Goal: Task Accomplishment & Management: Manage account settings

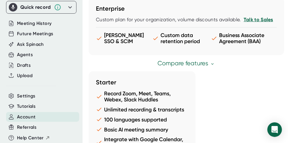
scroll to position [646, 0]
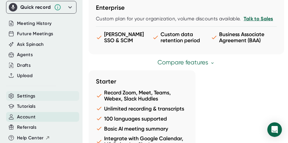
click at [21, 93] on span "Settings" at bounding box center [26, 96] width 19 height 7
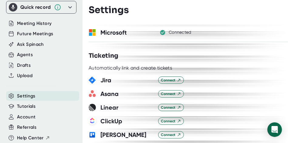
scroll to position [0, 0]
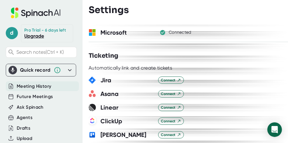
click at [32, 85] on span "Meeting History" at bounding box center [34, 86] width 35 height 7
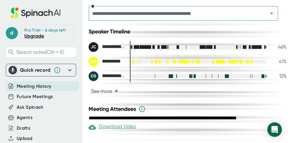
scroll to position [155, 0]
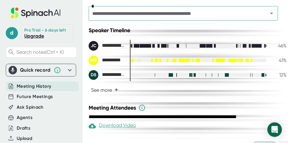
click at [281, 57] on div "41 %" at bounding box center [279, 60] width 15 height 6
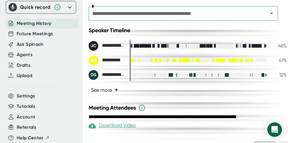
click at [107, 89] on button "See more +" at bounding box center [105, 90] width 32 height 11
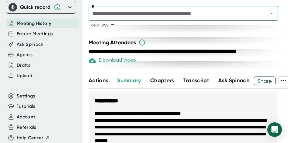
scroll to position [236, 0]
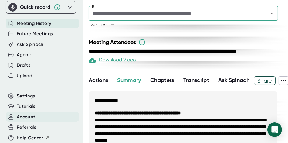
click at [30, 114] on span "Account" at bounding box center [26, 117] width 19 height 7
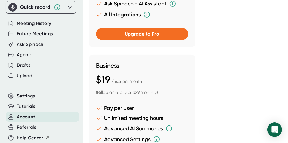
scroll to position [433, 0]
